Goal: Communication & Community: Answer question/provide support

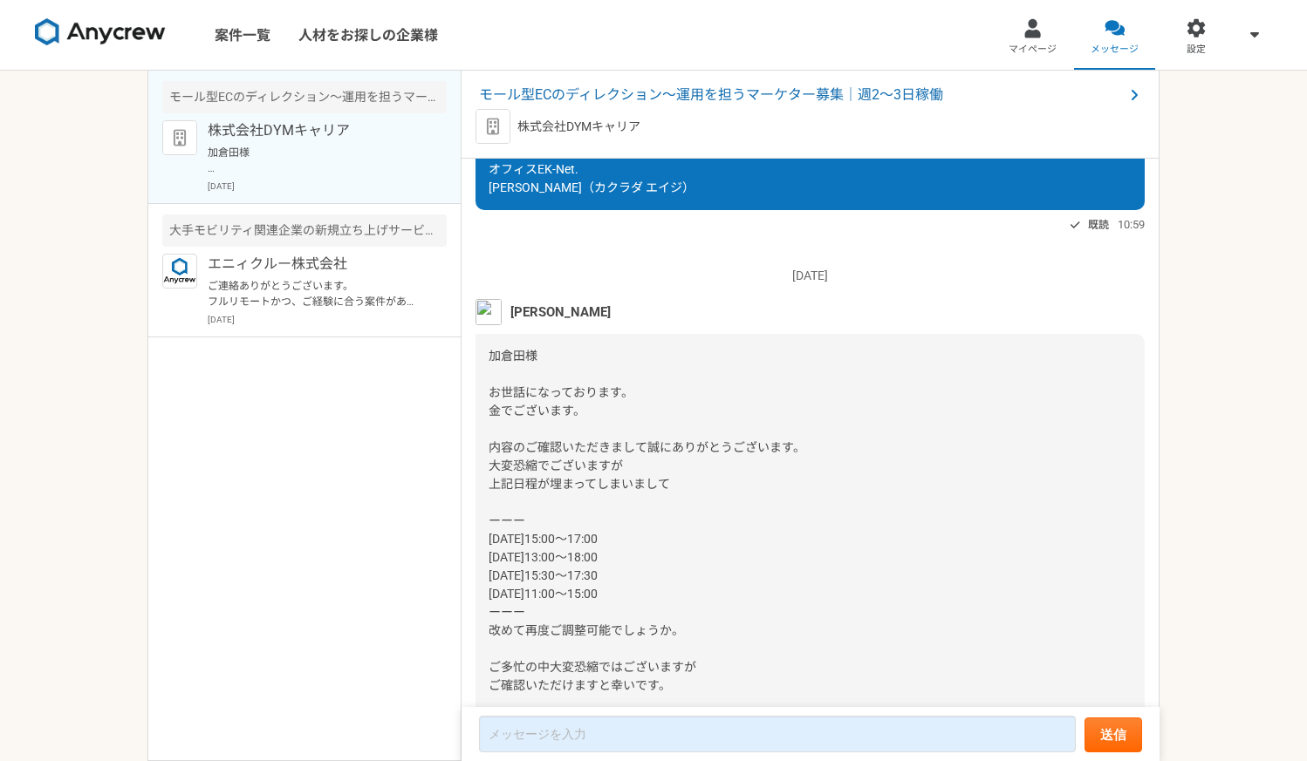
scroll to position [1077, 0]
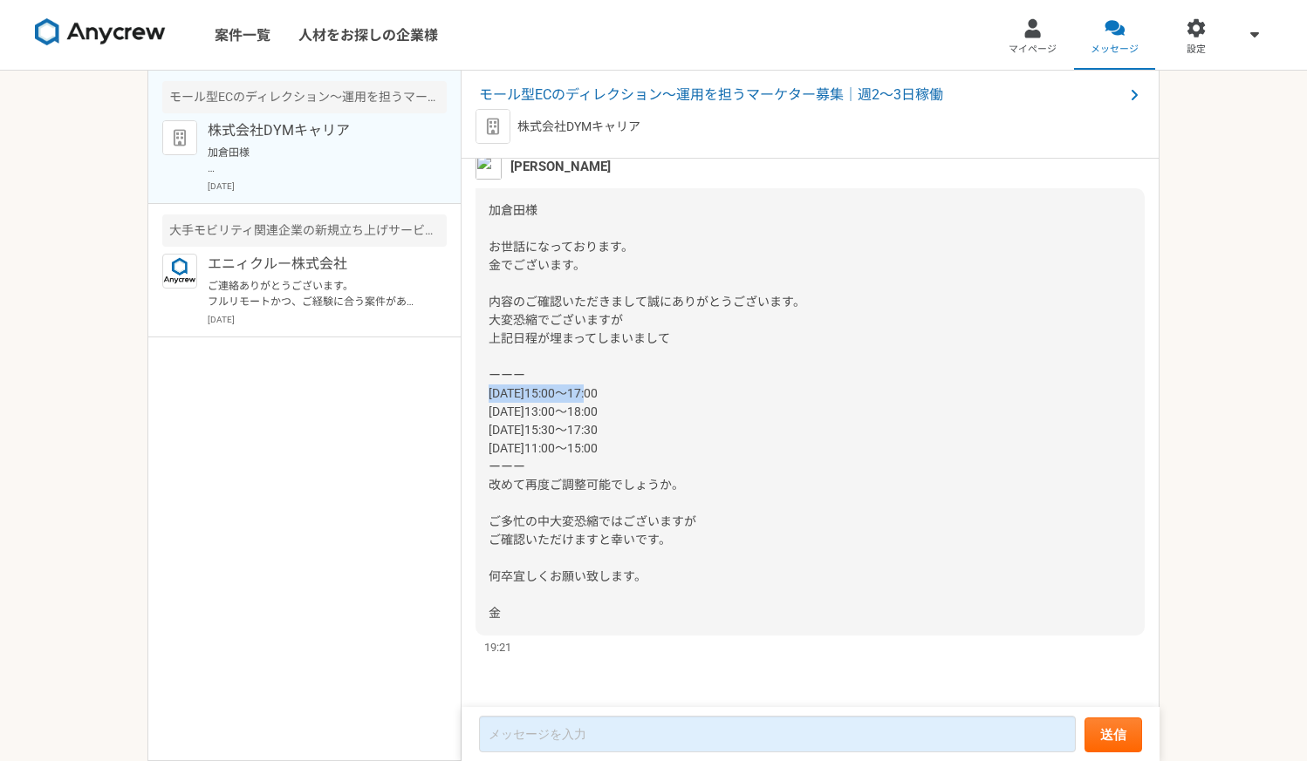
drag, startPoint x: 491, startPoint y: 393, endPoint x: 622, endPoint y: 393, distance: 130.8
click at [622, 393] on span "加倉田様 お世話になっております。 金でございます。 内容のご確認いただきまして誠にありがとうございます。 大変恐縮でございますが 上記日程が埋まってしまいま…" at bounding box center [646, 411] width 317 height 417
copy span "[DATE]15:00～"
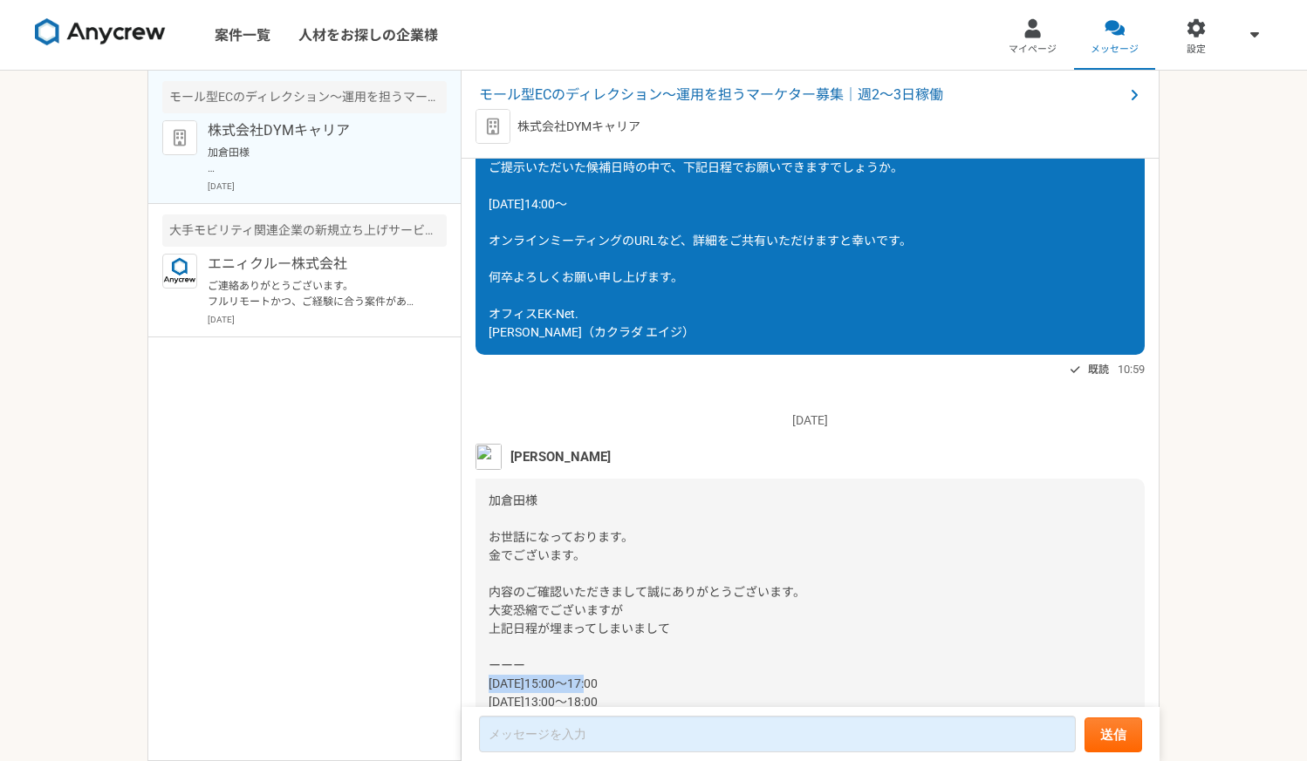
scroll to position [641, 0]
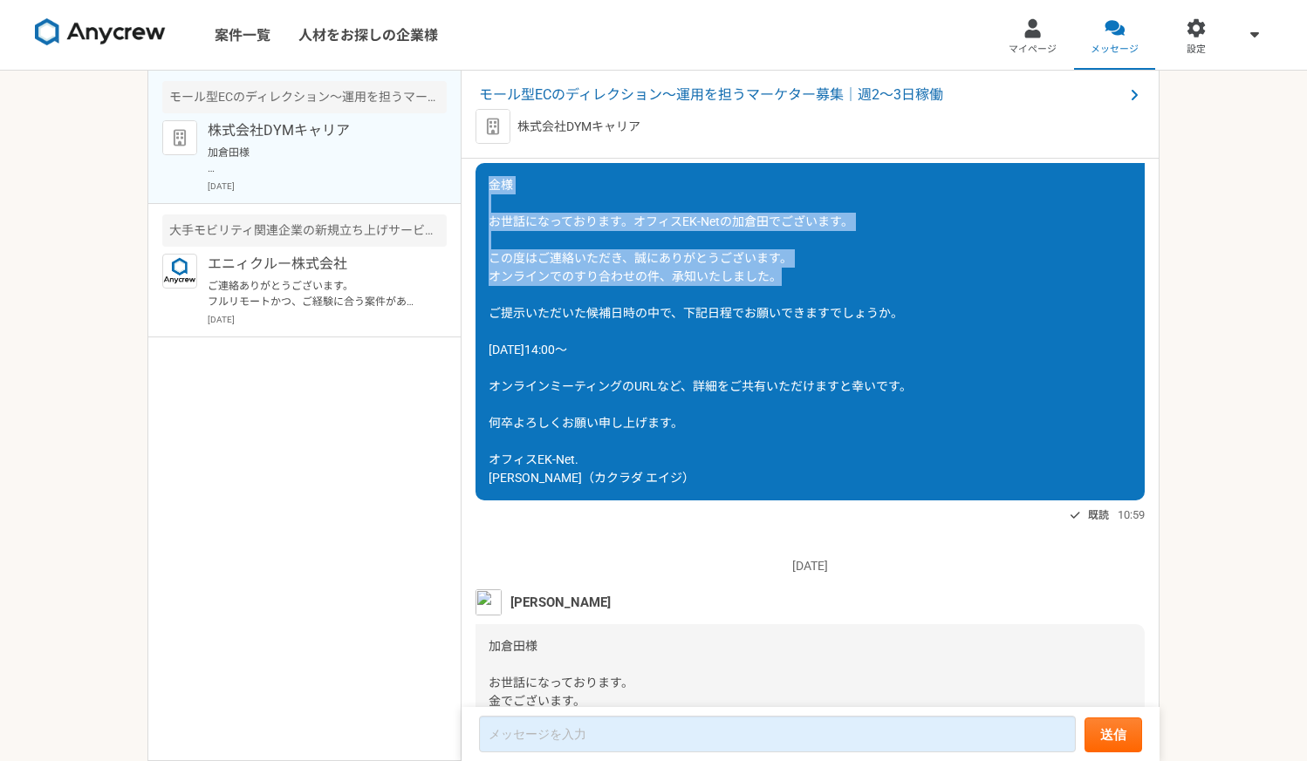
drag, startPoint x: 489, startPoint y: 183, endPoint x: 782, endPoint y: 277, distance: 307.8
click at [782, 277] on div "金様 お世話になっております。オフィスEK-Netの加倉田でございます。 この度はご連絡いただき、誠にありがとうございます。 オンラインでのすり合わせの件、承…" at bounding box center [809, 332] width 669 height 338
copy span "金様 お世話になっております。オフィスEK-Netの加倉田でございます。 この度はご連絡いただき、誠にありがとうございます。 オンラインでのすり合わせの件、承…"
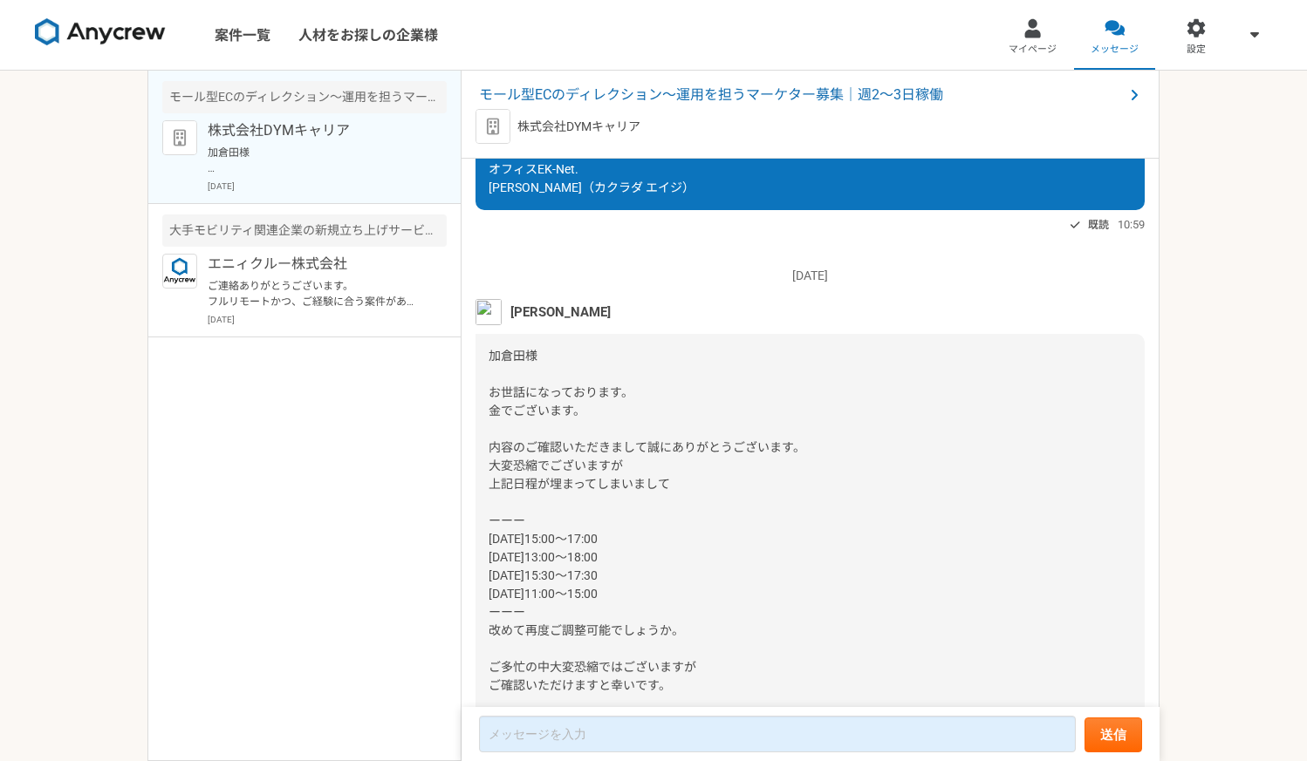
scroll to position [1077, 0]
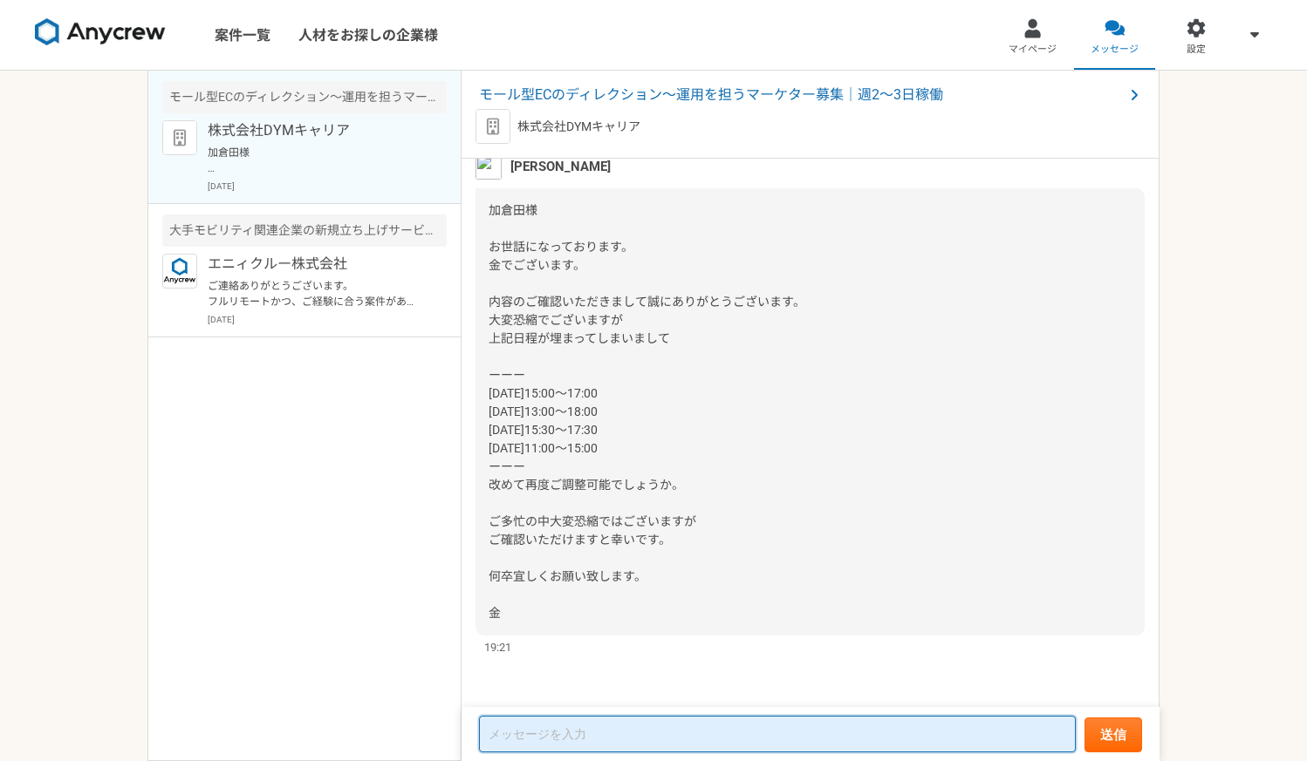
click at [690, 741] on textarea at bounding box center [777, 734] width 597 height 37
paste textarea "金様 お世話になっております。オフィスEK-Netの加倉田でございます。 この度はご連絡いただき、誠にありがとうございます。 オンラインでのすり合わせの件、承…"
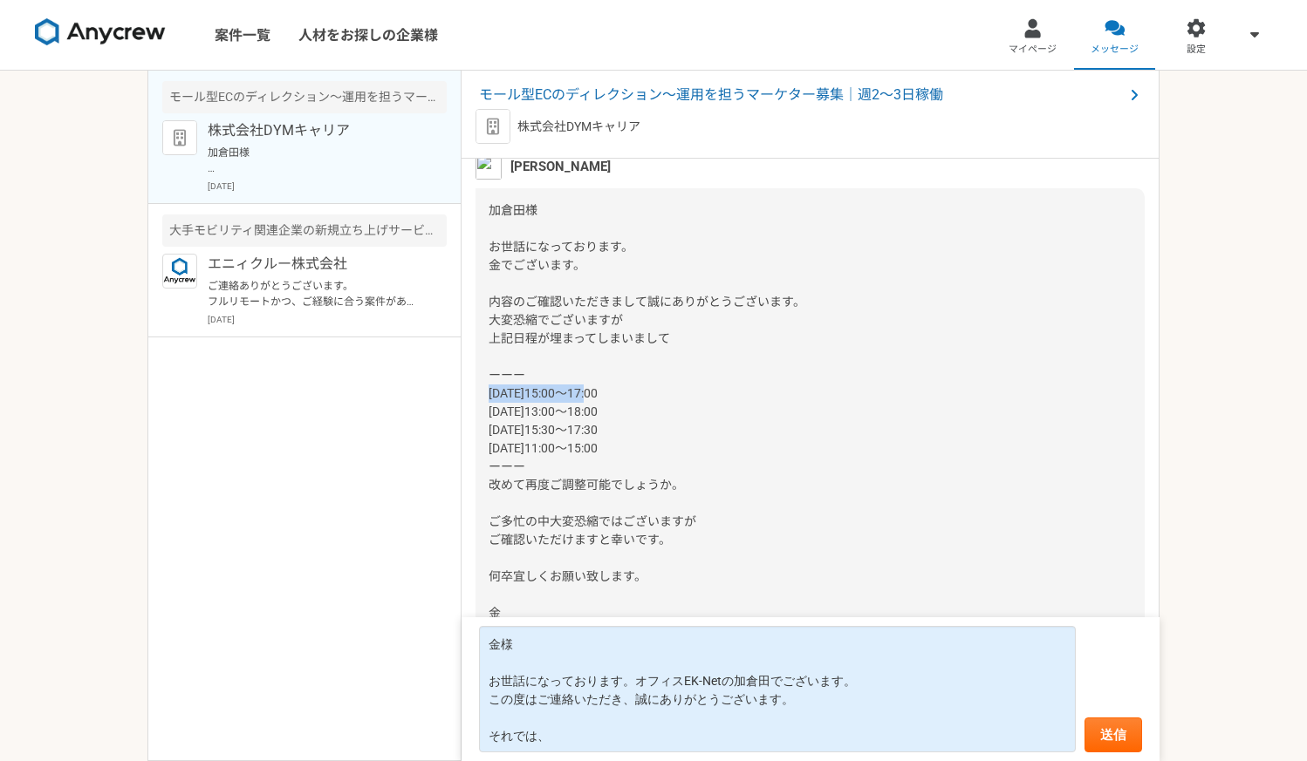
drag, startPoint x: 488, startPoint y: 394, endPoint x: 611, endPoint y: 399, distance: 122.2
click at [617, 398] on span "加倉田様 お世話になっております。 金でございます。 内容のご確認いただきまして誠にありがとうございます。 大変恐縮でございますが 上記日程が埋まってしまいま…" at bounding box center [646, 411] width 317 height 417
copy span "[DATE]15:00～"
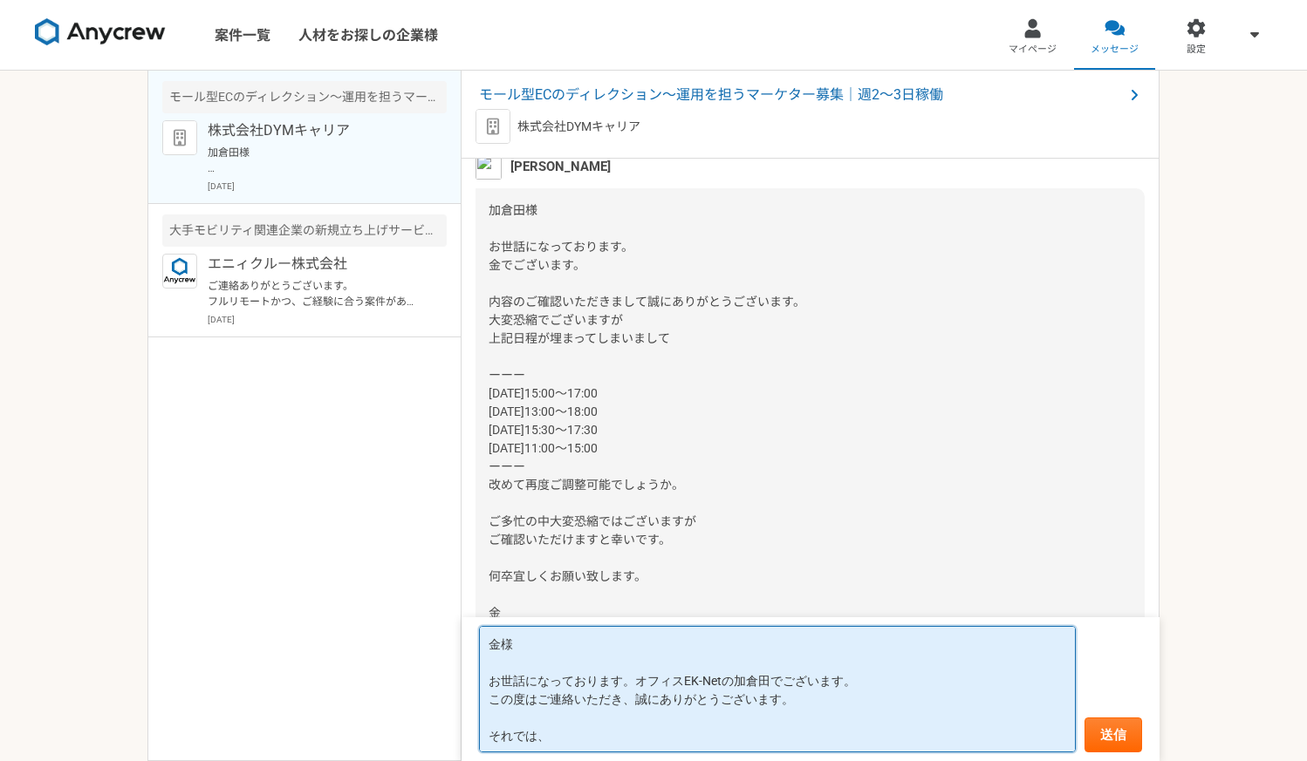
click at [605, 741] on textarea "金様 お世話になっております。オフィスEK-Netの加倉田でございます。 この度はご連絡いただき、誠にありがとうございます。 それでは、" at bounding box center [777, 689] width 597 height 126
paste textarea "[DATE]15:00～"
click at [612, 737] on textarea "金様 お世話になっております。オフィスEK-Netの加倉田でございます。 この度はご連絡いただき、誠にありがとうございます。 それでは、[DATE]15:00～" at bounding box center [777, 689] width 597 height 126
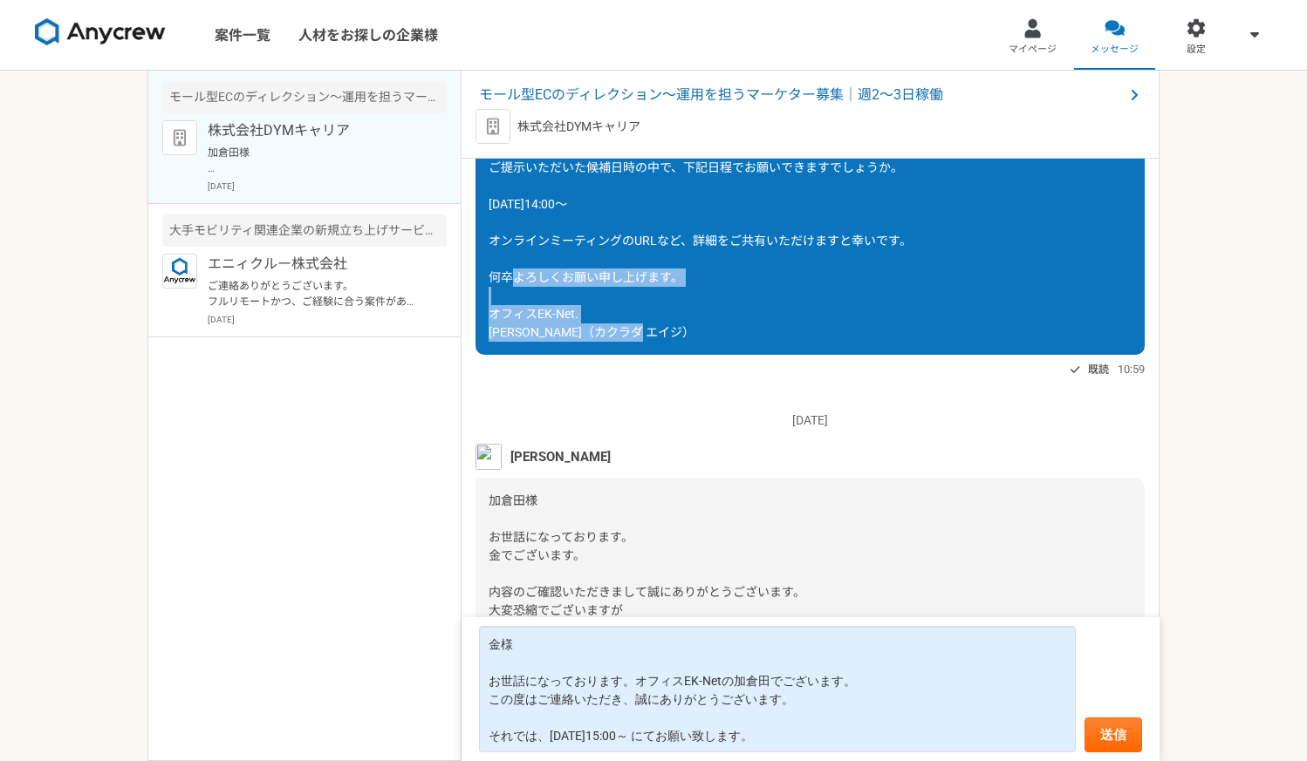
drag, startPoint x: 492, startPoint y: 276, endPoint x: 659, endPoint y: 325, distance: 174.4
click at [659, 325] on span "金様 お世話になっております。オフィスEK-Netの加倉田でございます。 この度はご連絡いただき、誠にありがとうございます。 オンラインでのすり合わせの件、承…" at bounding box center [699, 185] width 423 height 307
copy span "何卒よろしくお願い申し上げます。 オフィスEK-Net. [PERSON_NAME]（カクラダ エイジ）"
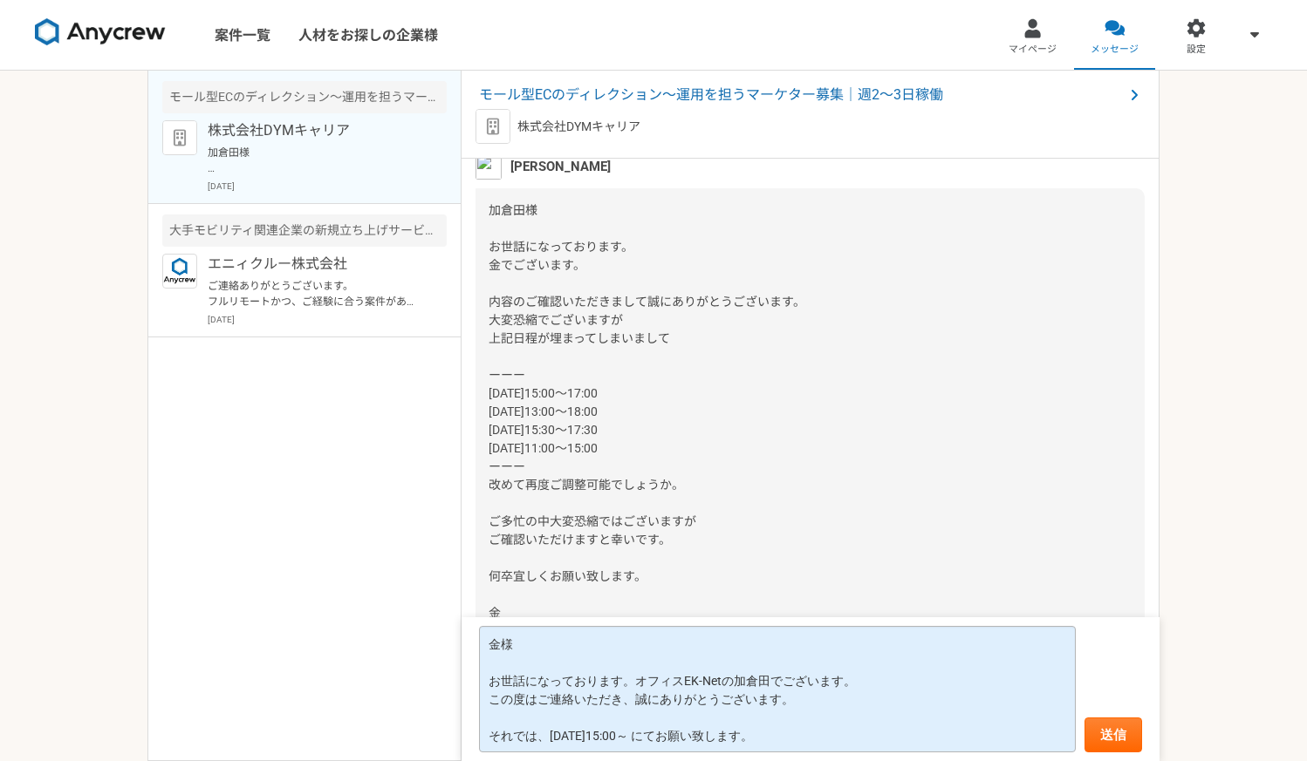
scroll to position [2, 0]
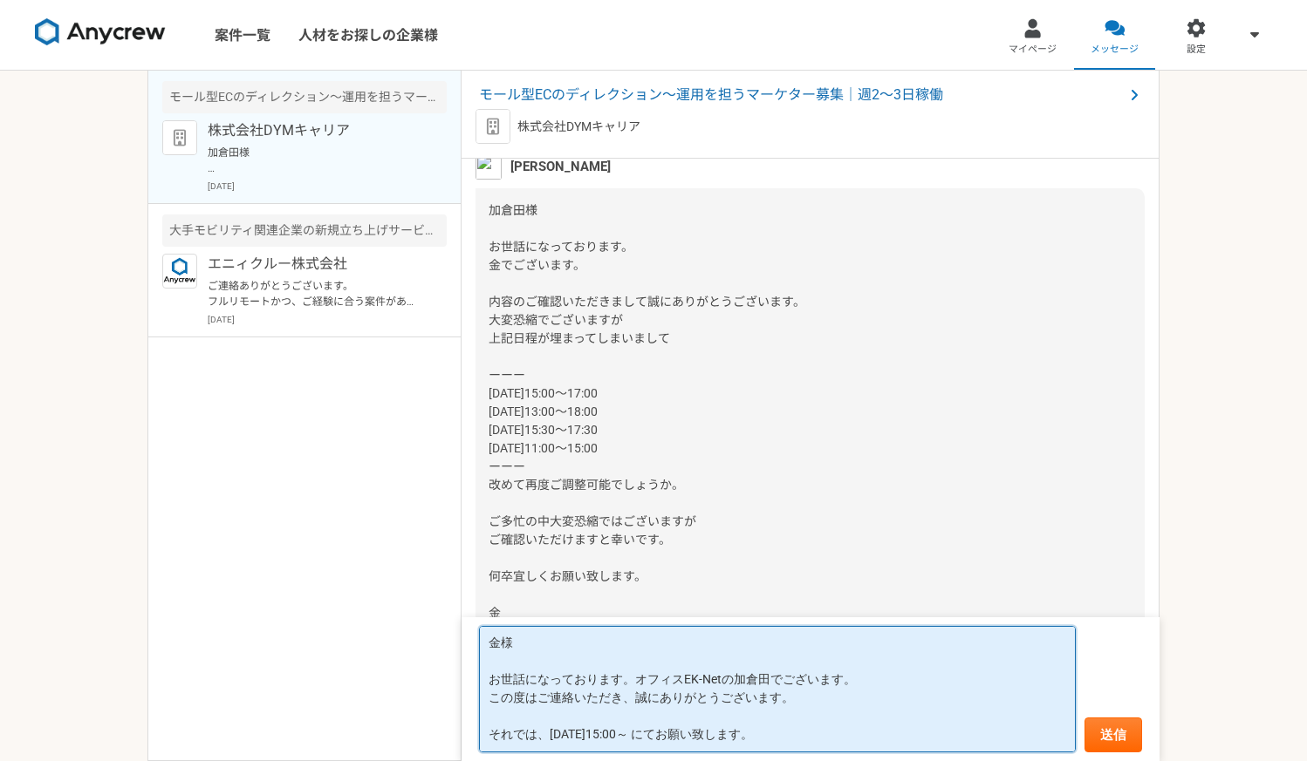
click at [782, 741] on textarea "金様 お世話になっております。オフィスEK-Netの加倉田でございます。 この度はご連絡いただき、誠にありがとうございます。 それでは、[DATE]15:00…" at bounding box center [777, 689] width 597 height 126
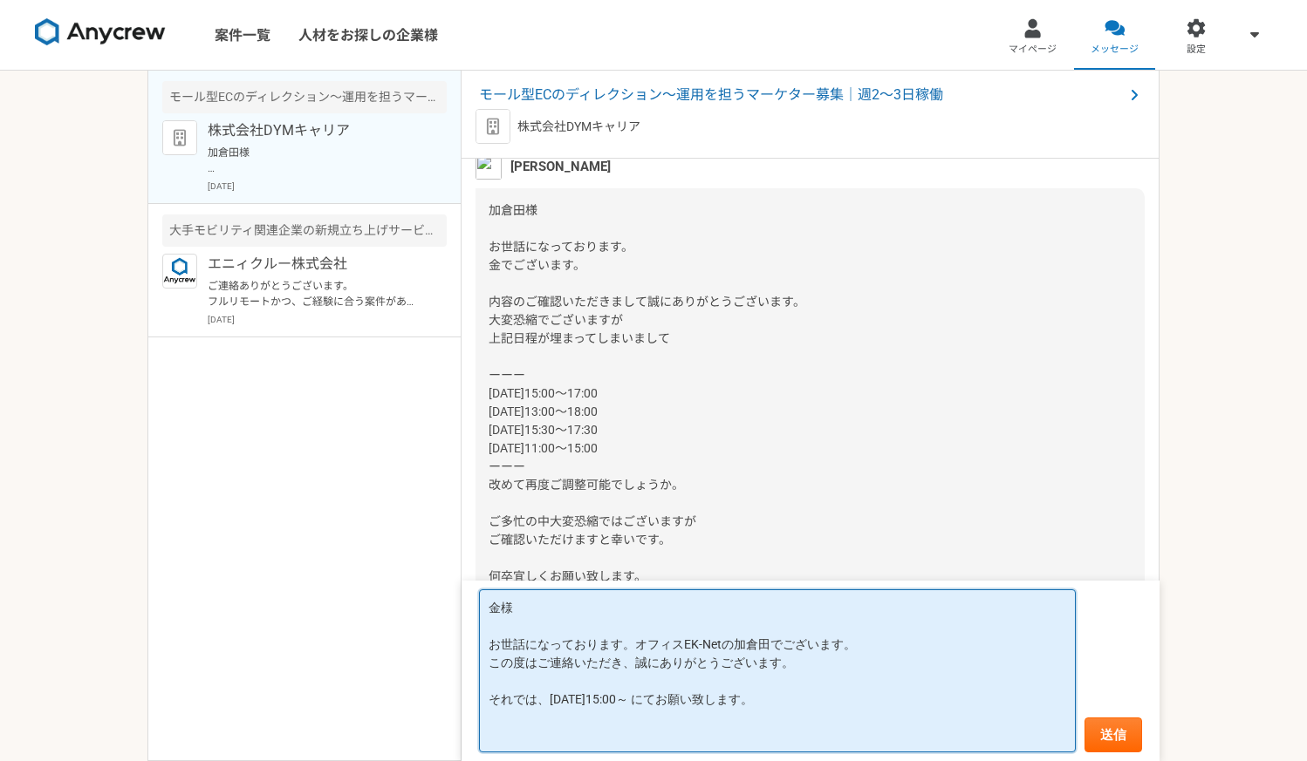
paste textarea "何卒よろしくお願い申し上げます。 オフィスEK-Net. [PERSON_NAME]（カクラダ エイジ）"
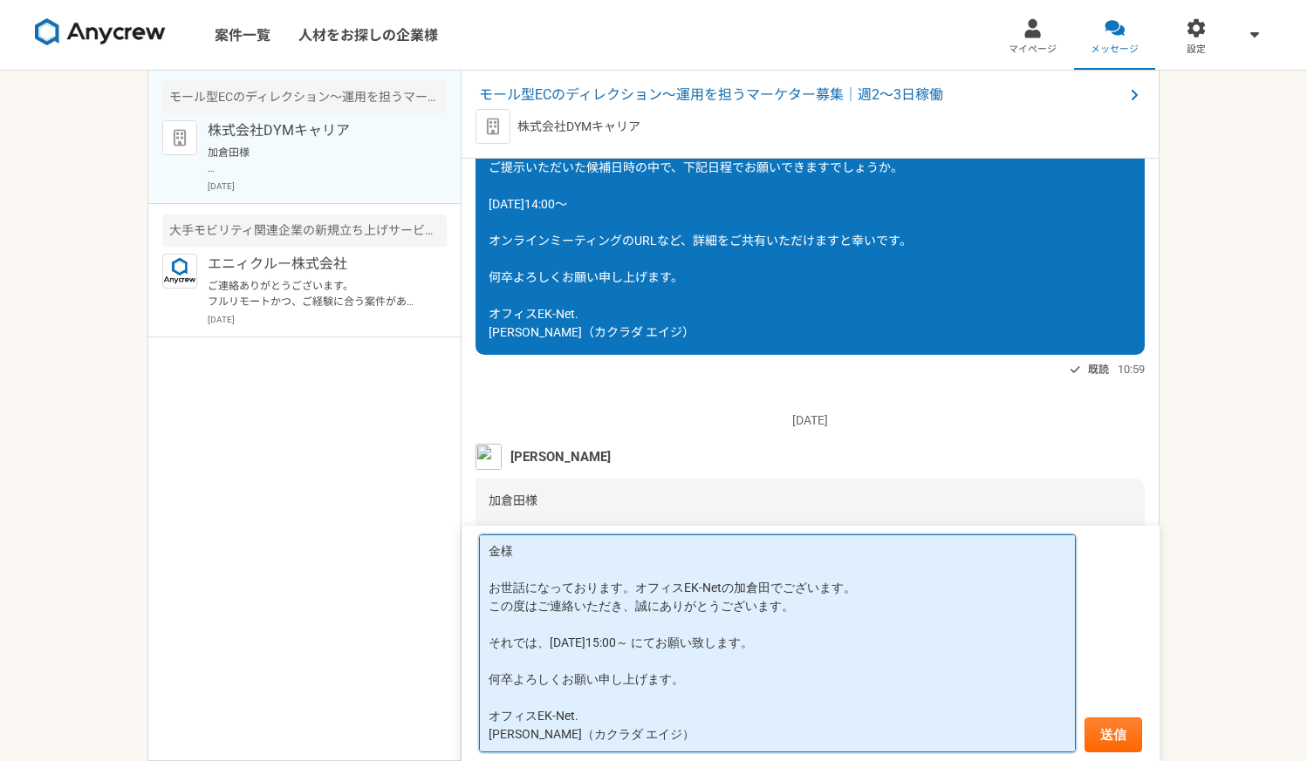
scroll to position [1077, 0]
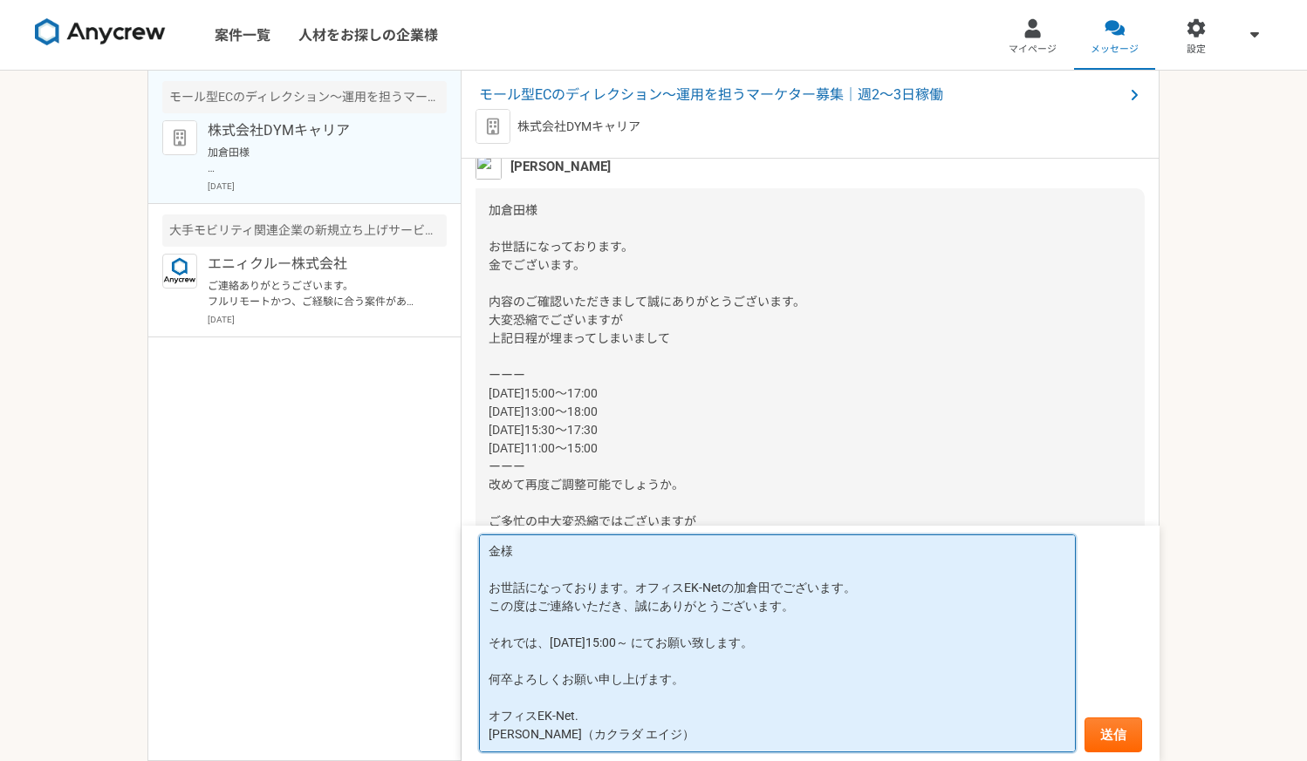
type textarea "金様 お世話になっております。オフィスEK-Netの加倉田でございます。 この度はご連絡いただき、誠にありがとうございます。 それでは、[DATE]15:00…"
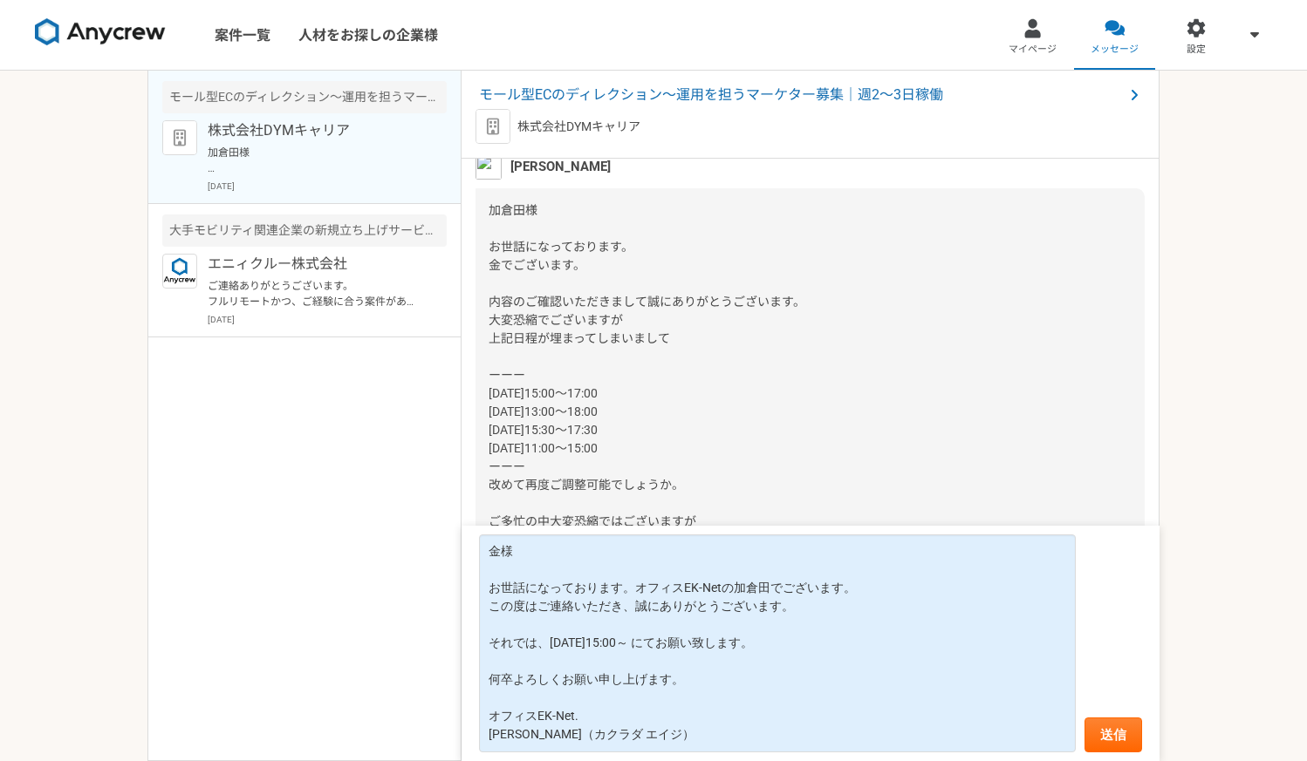
drag, startPoint x: 1137, startPoint y: 570, endPoint x: 1139, endPoint y: 602, distance: 31.5
click at [1139, 602] on form "金様 お世話になっております。オフィスEK-Netの加倉田でございます。 この度はご連絡いただき、誠にありがとうございます。 それでは、[DATE]15:00…" at bounding box center [810, 644] width 698 height 236
click at [1064, 426] on div "加倉田様 お世話になっております。 金でございます。 内容のご確認いただきまして誠にありがとうございます。 大変恐縮でございますが 上記日程が埋まってしまいま…" at bounding box center [809, 411] width 669 height 447
click at [850, 326] on div "加倉田様 お世話になっております。 金でございます。 内容のご確認いただきまして誠にありがとうございます。 大変恐縮でございますが 上記日程が埋まってしまいま…" at bounding box center [809, 411] width 669 height 447
click at [847, 332] on div "加倉田様 お世話になっております。 金でございます。 内容のご確認いただきまして誠にありがとうございます。 大変恐縮でございますが 上記日程が埋まってしまいま…" at bounding box center [809, 411] width 669 height 447
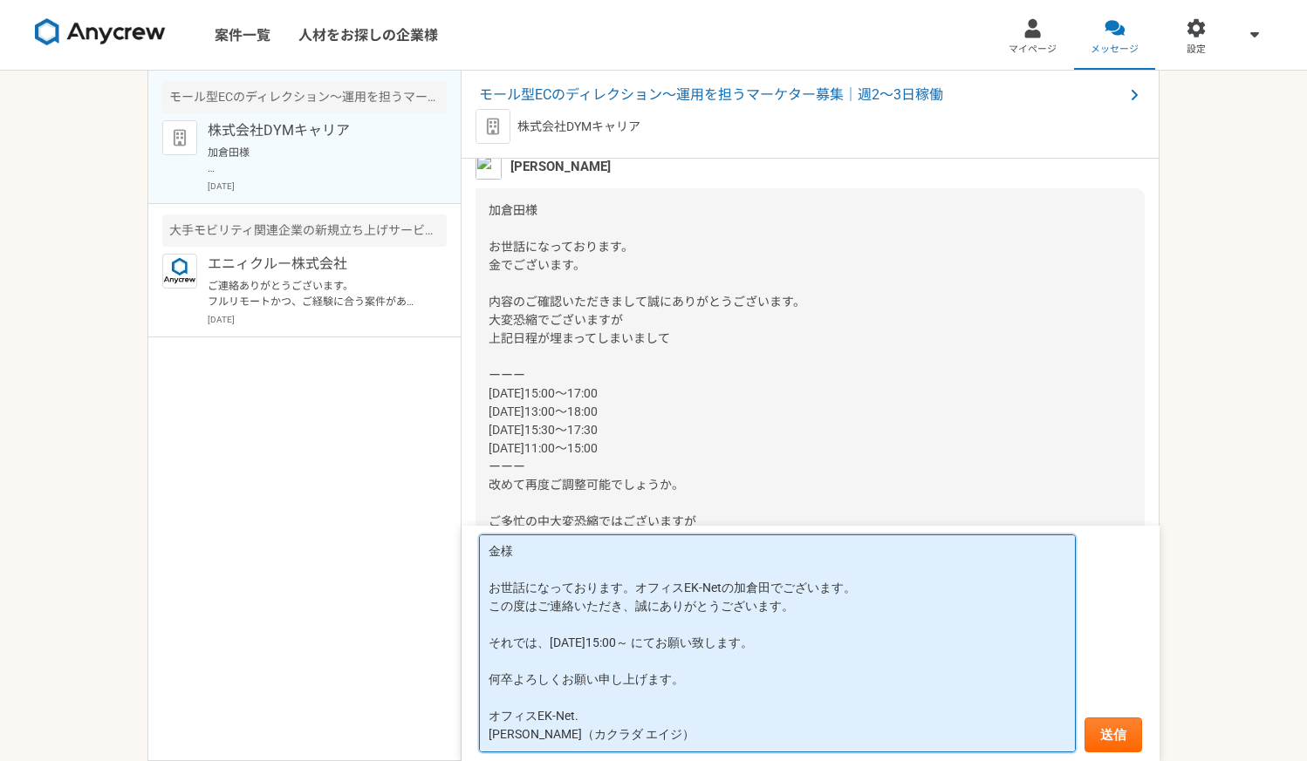
drag, startPoint x: 488, startPoint y: 552, endPoint x: 672, endPoint y: 748, distance: 268.4
click at [672, 748] on textarea "金様 お世話になっております。オフィスEK-Netの加倉田でございます。 この度はご連絡いただき、誠にありがとうございます。 それでは、[DATE]15:00…" at bounding box center [777, 644] width 597 height 218
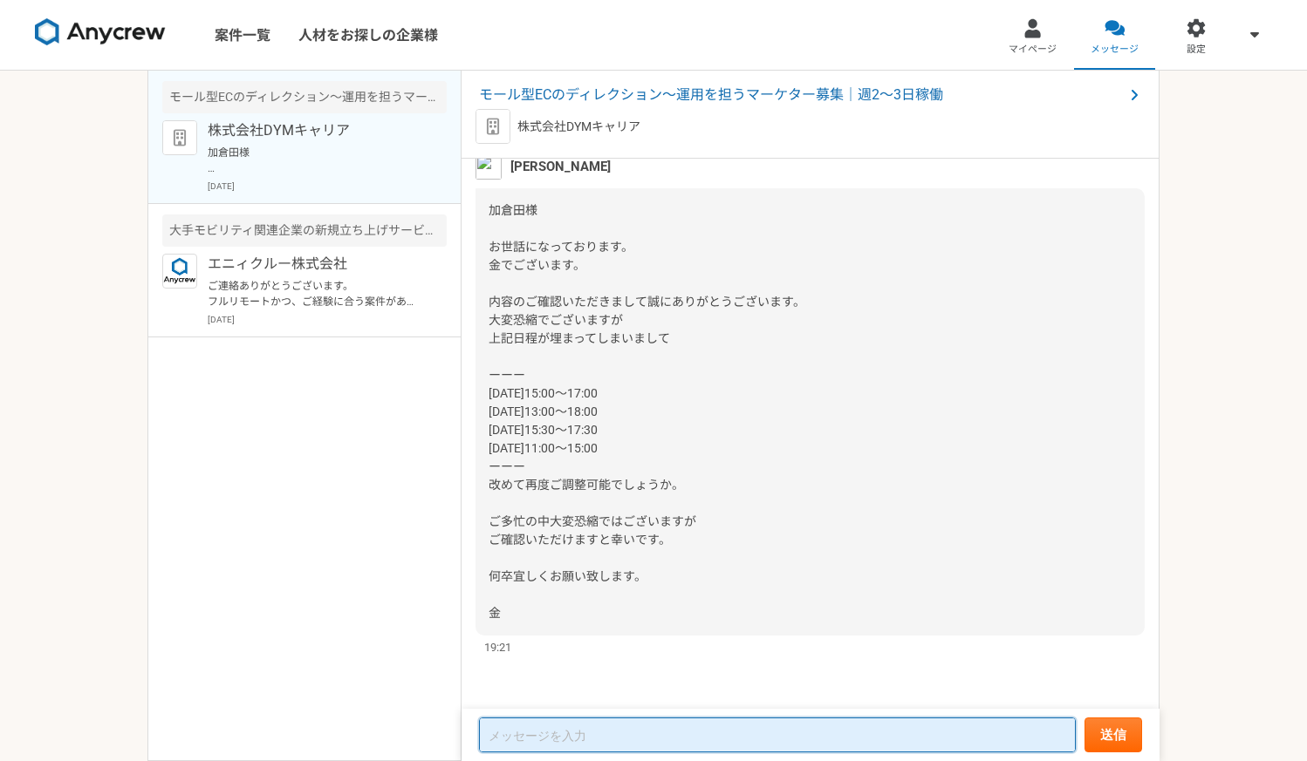
click at [657, 734] on textarea at bounding box center [777, 735] width 597 height 35
paste textarea "金様 お世話になっております。オフィスEK-Netの加倉田でございます。 この度はご連絡いただき、誠にありがとうございます。 それでは、[DATE]15:00…"
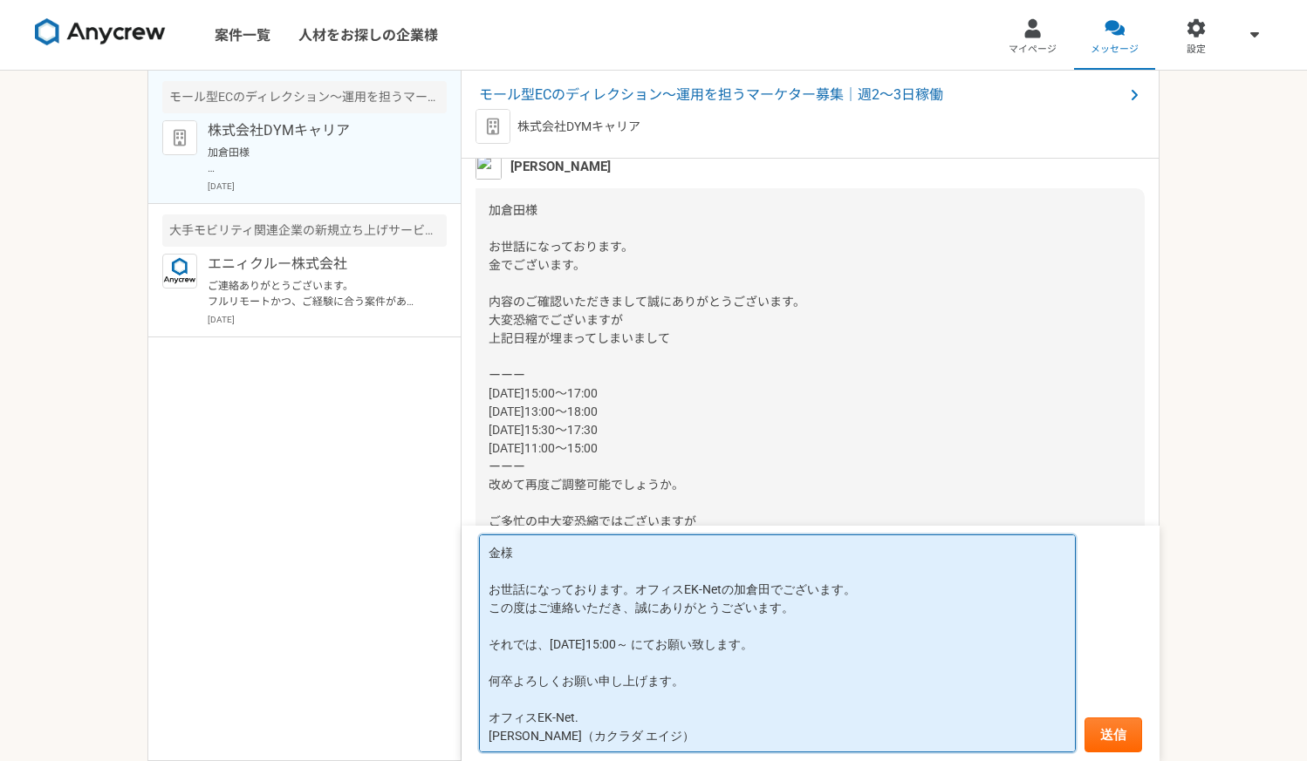
click at [731, 588] on textarea "金様 お世話になっております。オフィスEK-Netの加倉田でございます。 この度はご連絡いただき、誠にありがとうございます。 それでは、[DATE]15:00…" at bounding box center [777, 644] width 597 height 218
type textarea "金様 お世話になっております。[PERSON_NAME]ございます。 この度はご連絡いただき、誠にありがとうございます。 それでは、[DATE]15:00～ …"
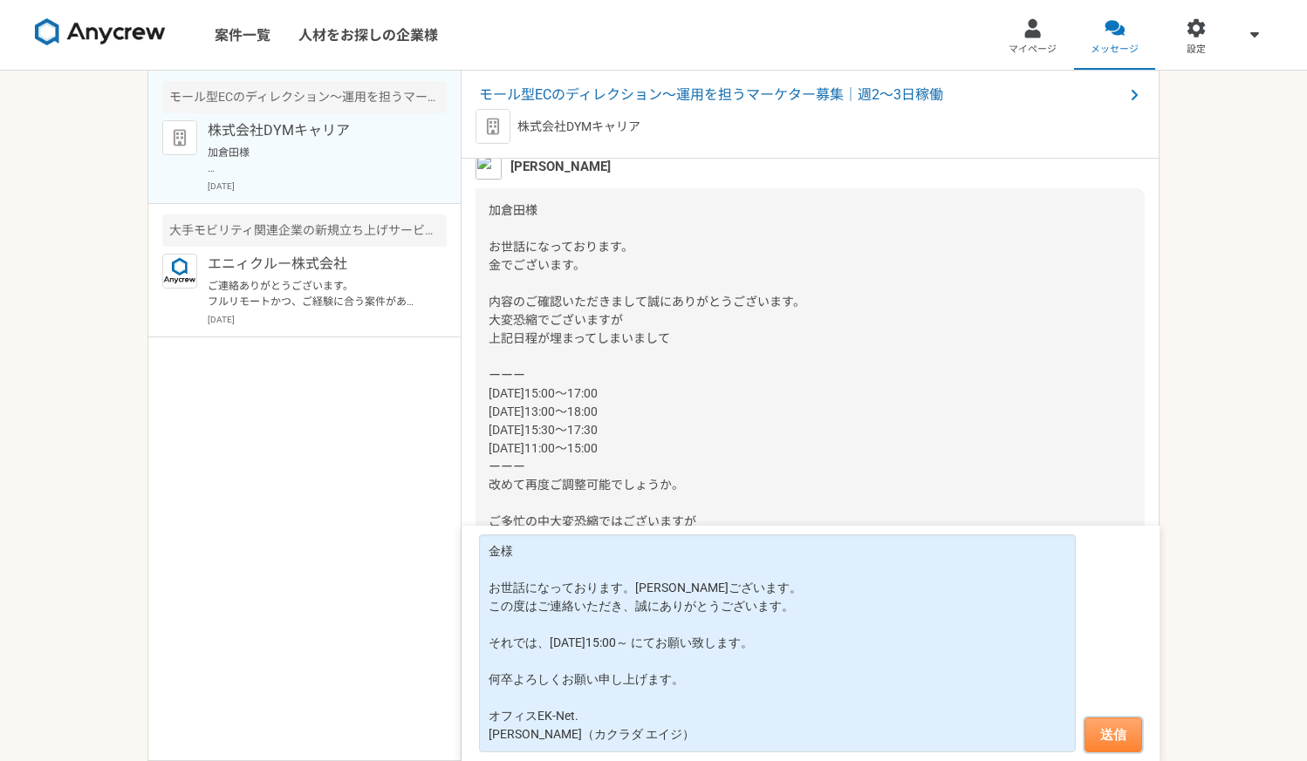
click at [1116, 739] on button "送信" at bounding box center [1113, 735] width 58 height 35
